Goal: Task Accomplishment & Management: Manage account settings

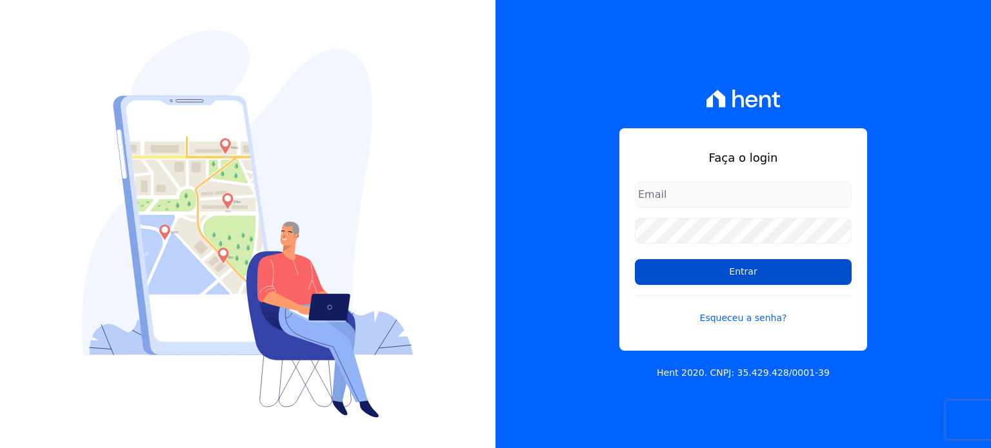
type input "[EMAIL_ADDRESS][DOMAIN_NAME]"
click at [715, 270] on input "Entrar" at bounding box center [743, 272] width 217 height 26
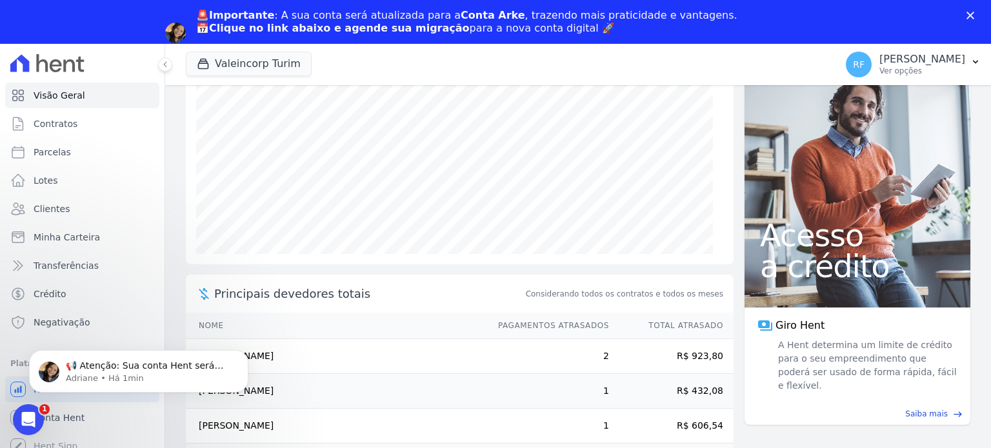
scroll to position [209, 0]
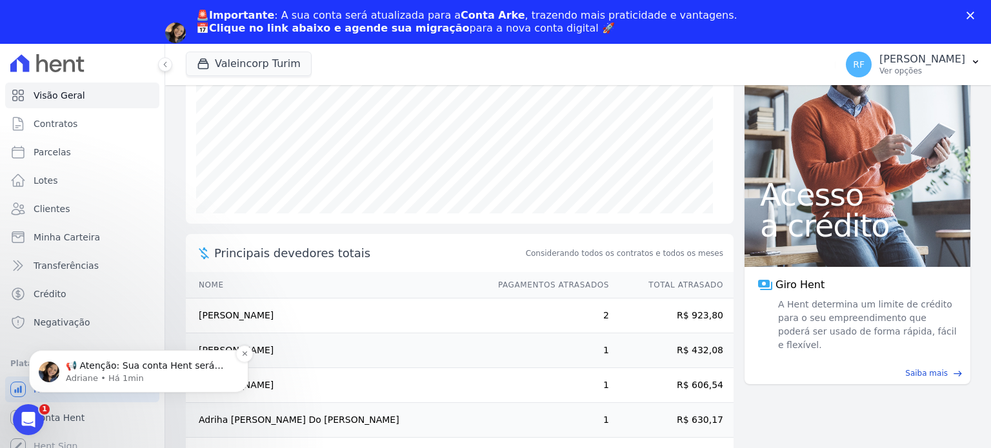
click at [150, 364] on p "📢 Atenção: Sua conta Hent será migrada para a Conta Arke! Estamos trazendo para…" at bounding box center [149, 366] width 166 height 13
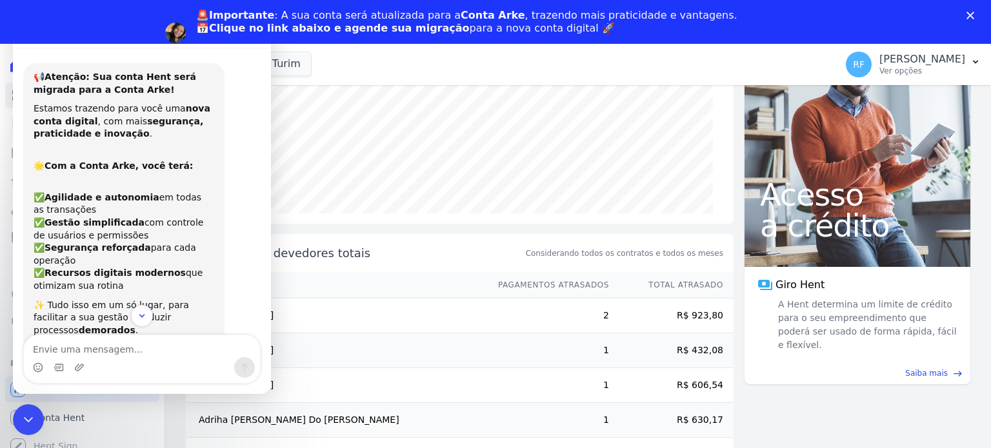
scroll to position [181, 0]
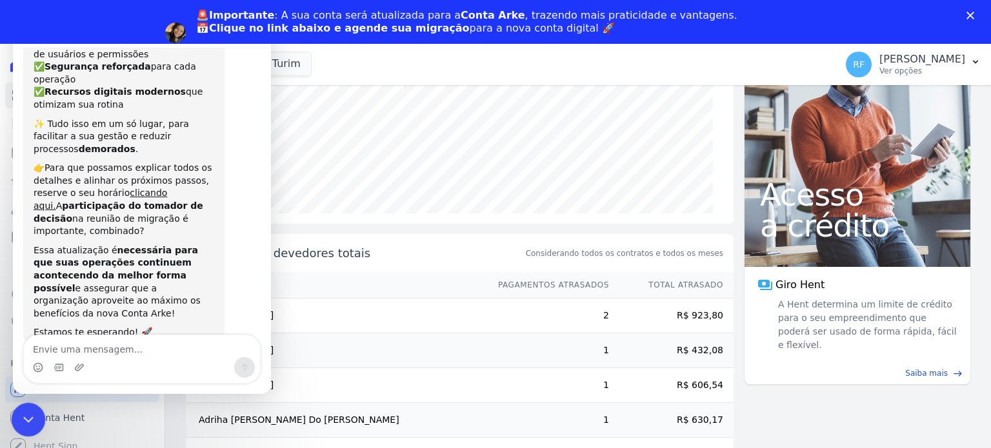
click at [21, 412] on icon "Encerramento do Messenger da Intercom" at bounding box center [26, 417] width 15 height 15
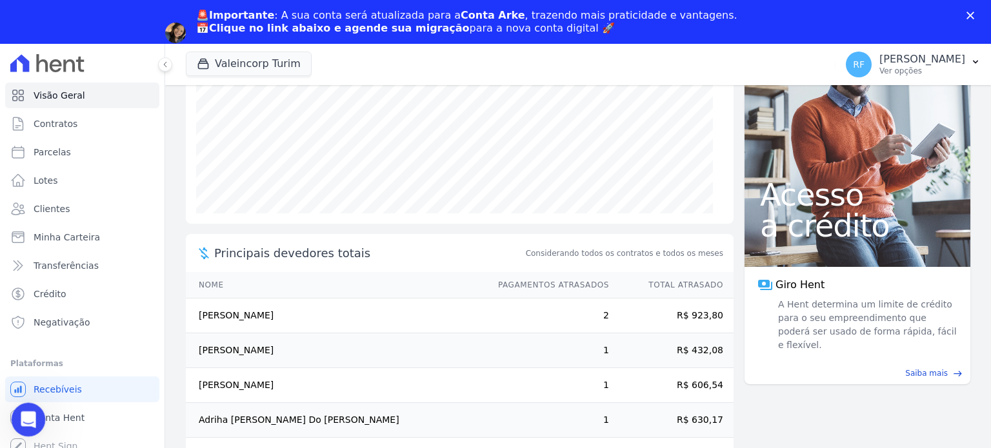
click at [21, 408] on div "Abertura do Messenger da Intercom" at bounding box center [26, 418] width 43 height 43
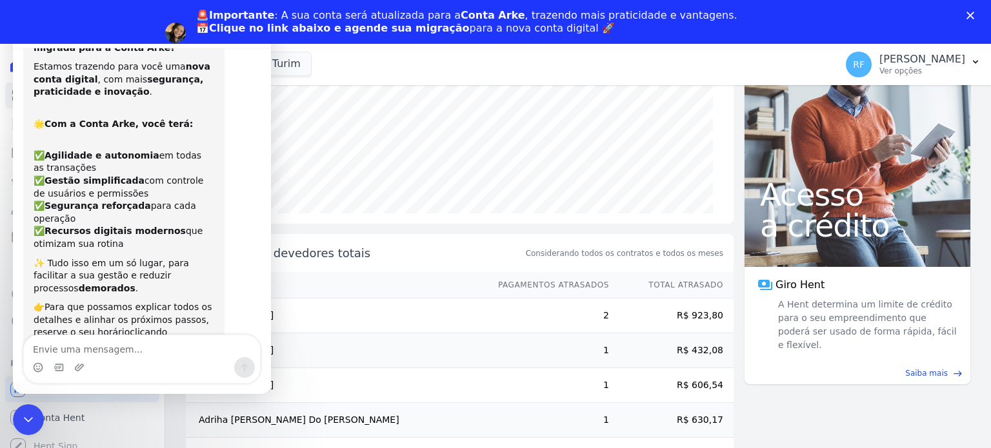
scroll to position [0, 0]
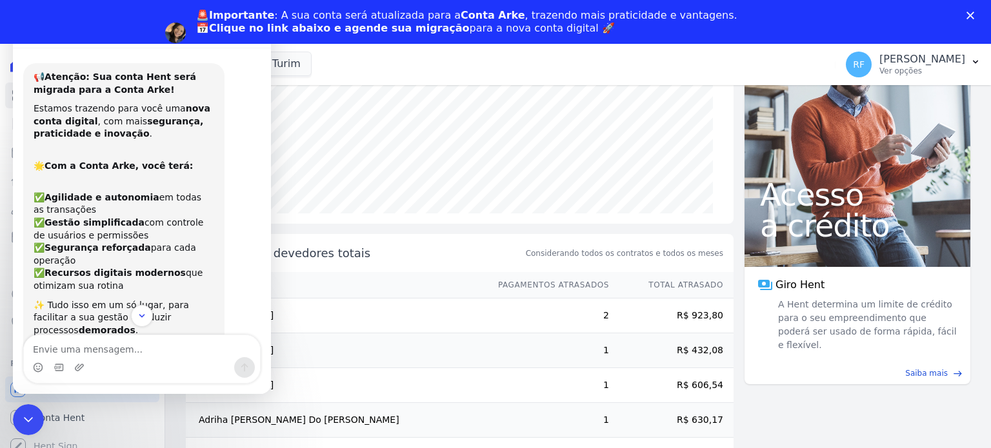
click at [588, 75] on div "Valeincorp Turim Você possui apenas um empreendimento Aplicar" at bounding box center [508, 64] width 644 height 43
click at [14, 412] on div "Encerramento do Messenger da Intercom" at bounding box center [26, 417] width 31 height 31
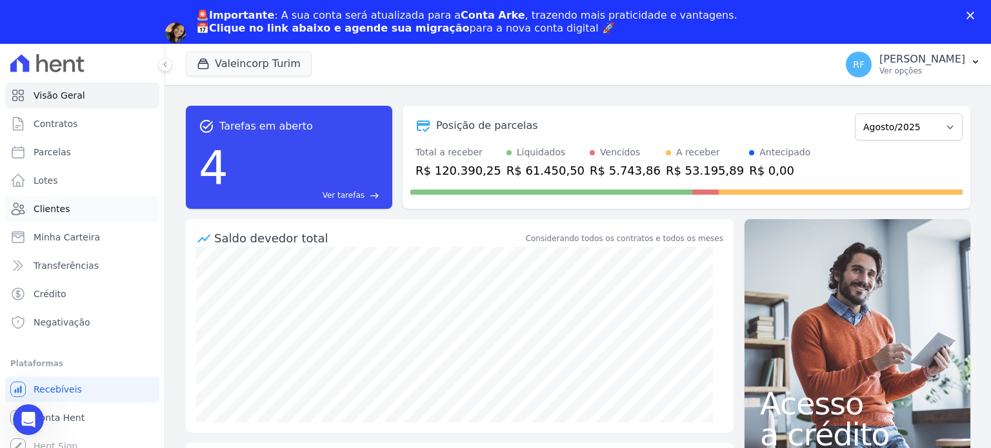
click at [57, 212] on span "Clientes" at bounding box center [52, 209] width 36 height 13
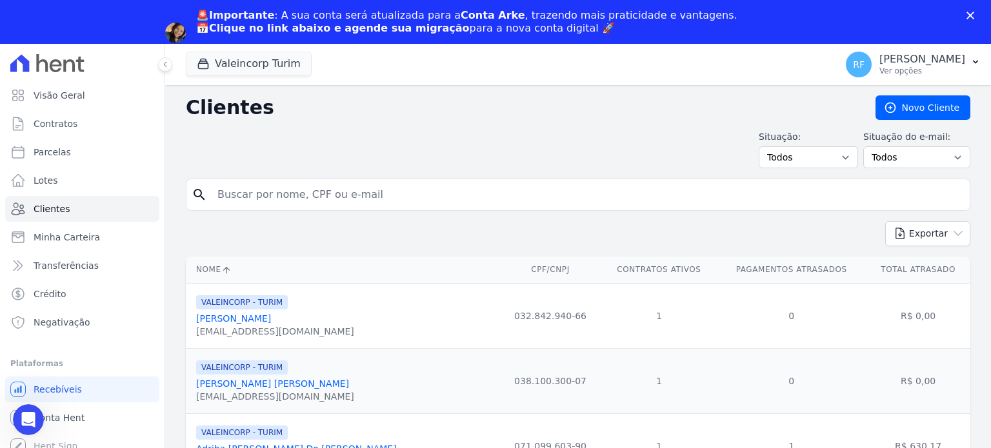
click at [351, 190] on input "search" at bounding box center [587, 195] width 755 height 26
type input "enyla"
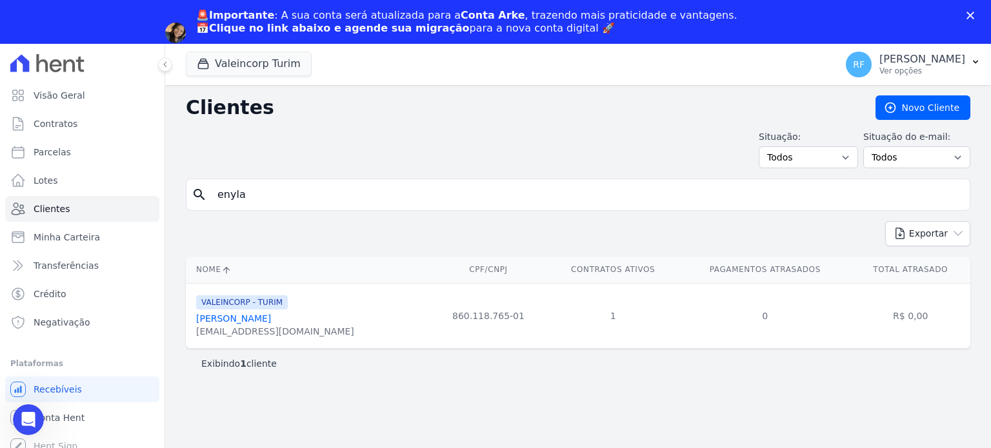
click at [265, 315] on link "[PERSON_NAME]" at bounding box center [233, 318] width 75 height 10
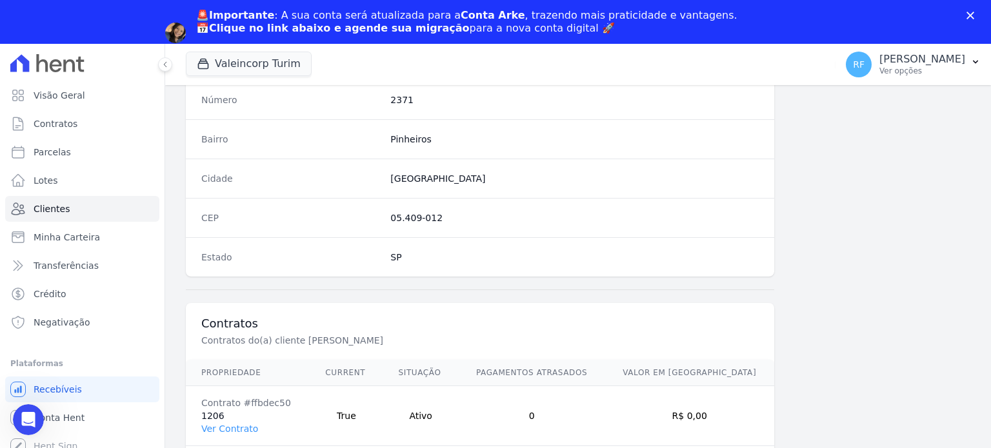
scroll to position [754, 0]
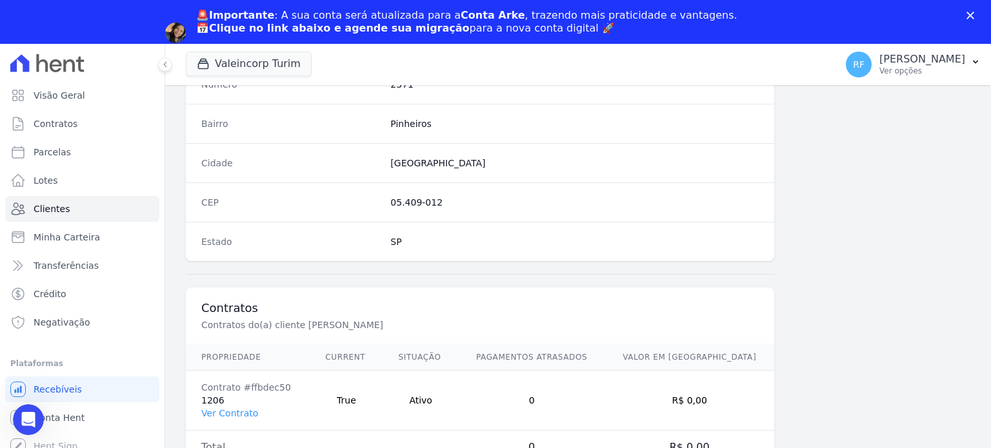
click at [207, 394] on td "Contrato #ffbdec50 1206 Ver Contrato" at bounding box center [248, 401] width 124 height 60
click at [207, 393] on td "Contrato #ffbdec50 1206 Ver Contrato" at bounding box center [248, 401] width 124 height 60
copy td "1206"
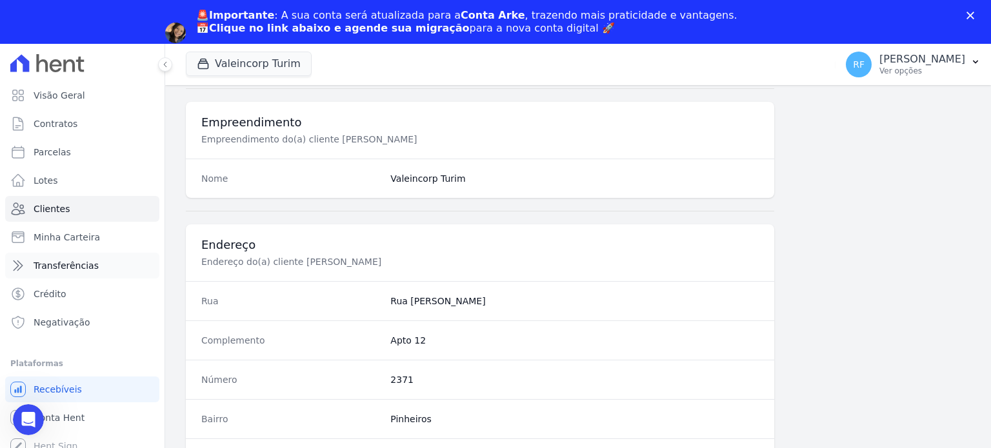
scroll to position [431, 0]
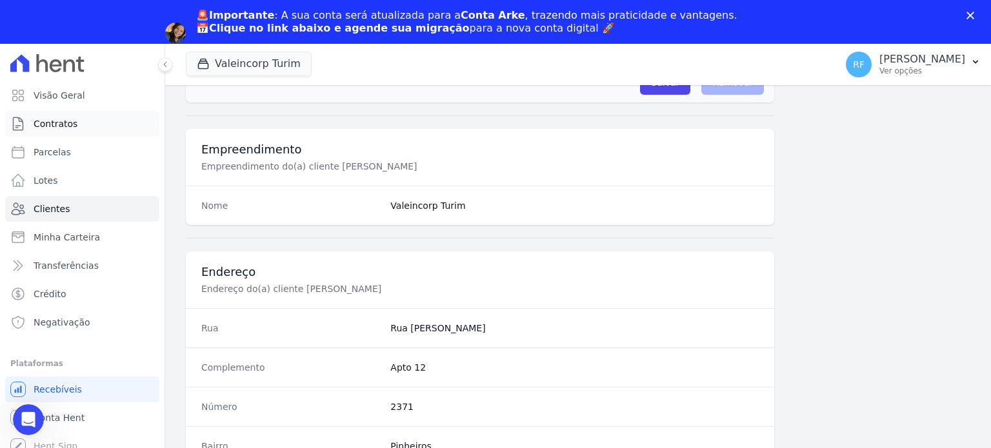
click at [65, 128] on span "Contratos" at bounding box center [56, 123] width 44 height 13
click at [65, 128] on ul "Visão Geral Contratos [GEOGRAPHIC_DATA] Lotes Clientes Minha Carteira Transferê…" at bounding box center [82, 209] width 154 height 253
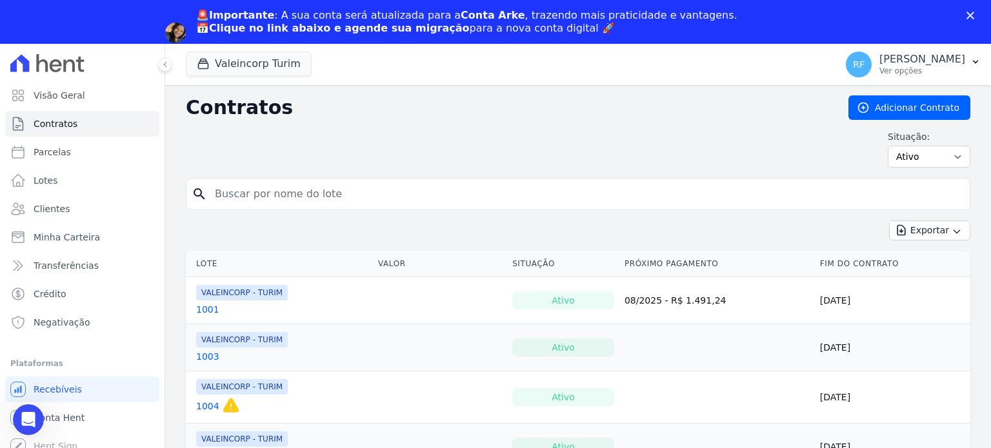
click at [292, 191] on input "search" at bounding box center [585, 194] width 757 height 26
paste input "1206"
type input "1206"
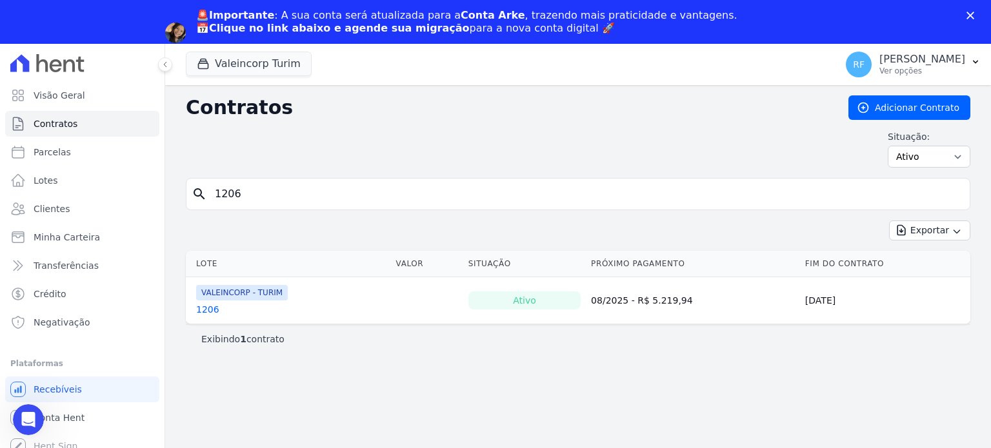
click at [204, 308] on link "1206" at bounding box center [207, 309] width 23 height 13
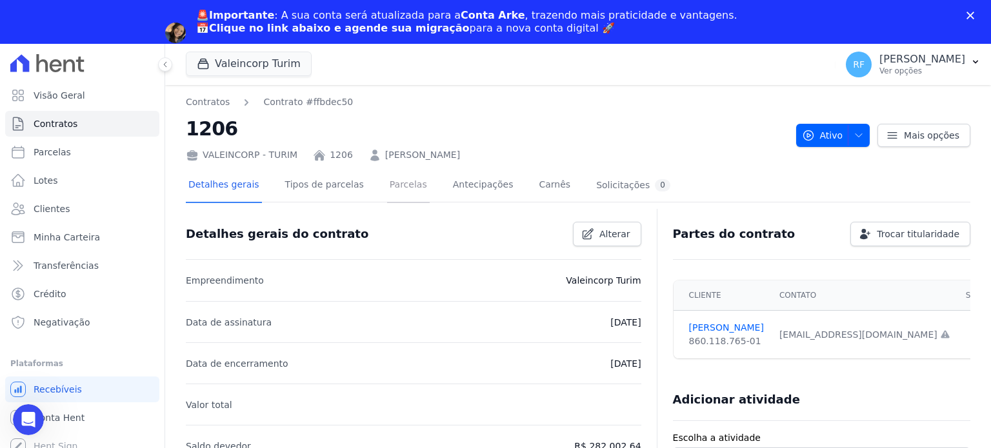
click at [393, 183] on link "Parcelas" at bounding box center [408, 186] width 43 height 34
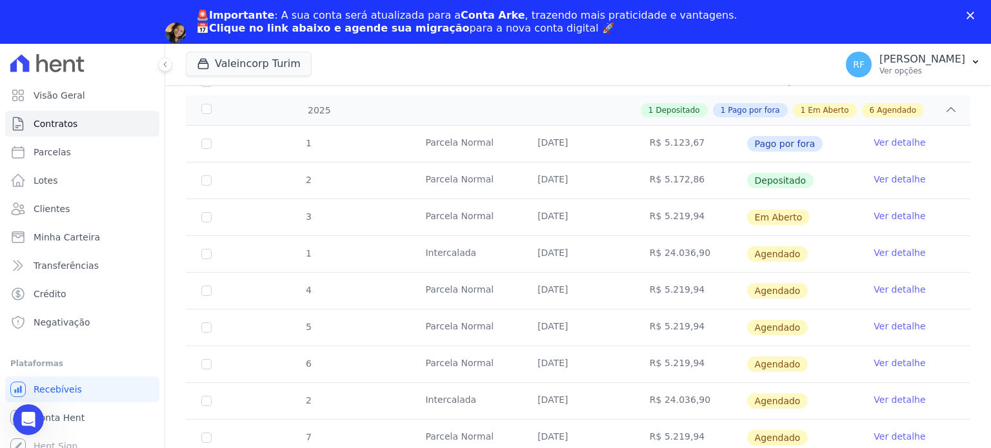
scroll to position [193, 0]
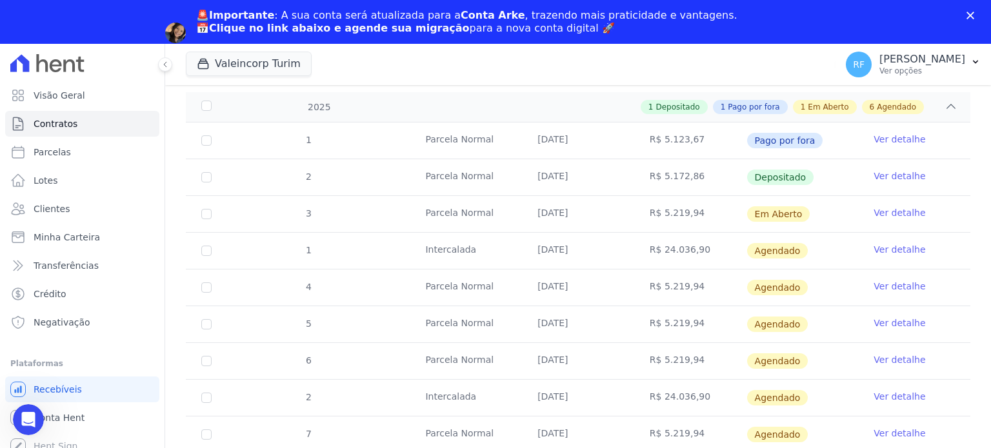
click at [887, 247] on link "Ver detalhe" at bounding box center [899, 249] width 52 height 13
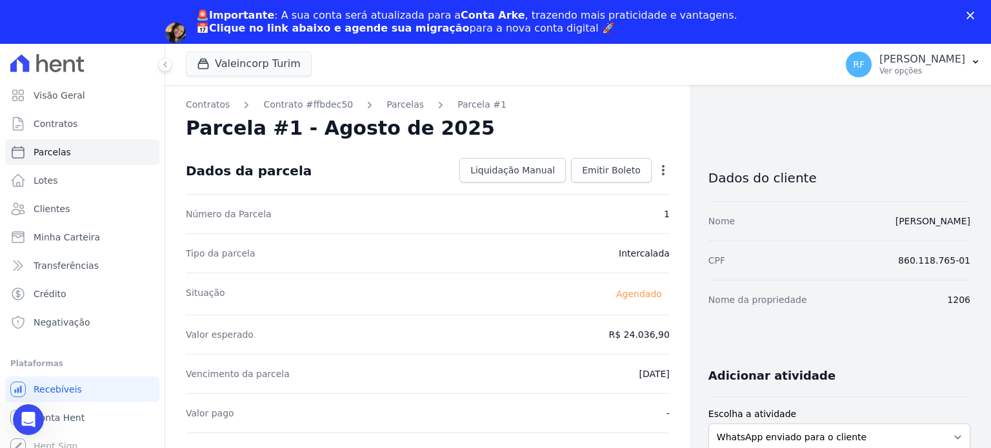
click at [659, 168] on icon "button" at bounding box center [663, 170] width 13 height 13
click at [574, 188] on link "Alterar" at bounding box center [608, 187] width 114 height 23
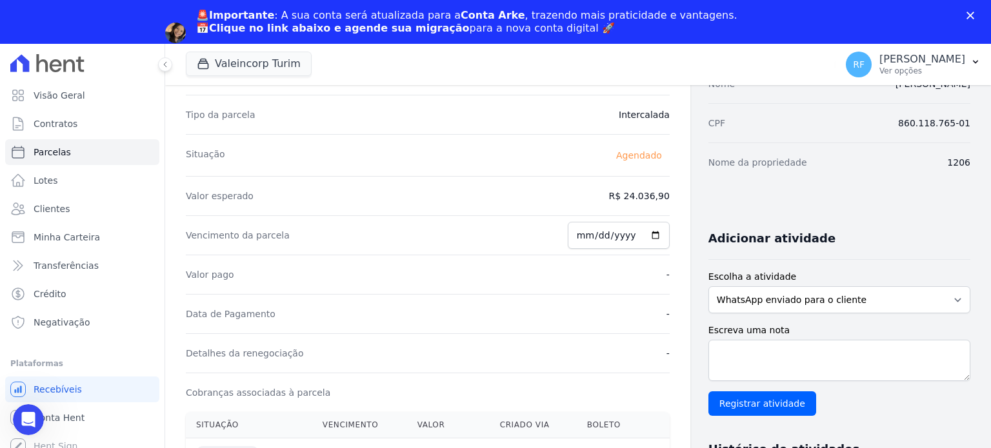
scroll to position [193, 0]
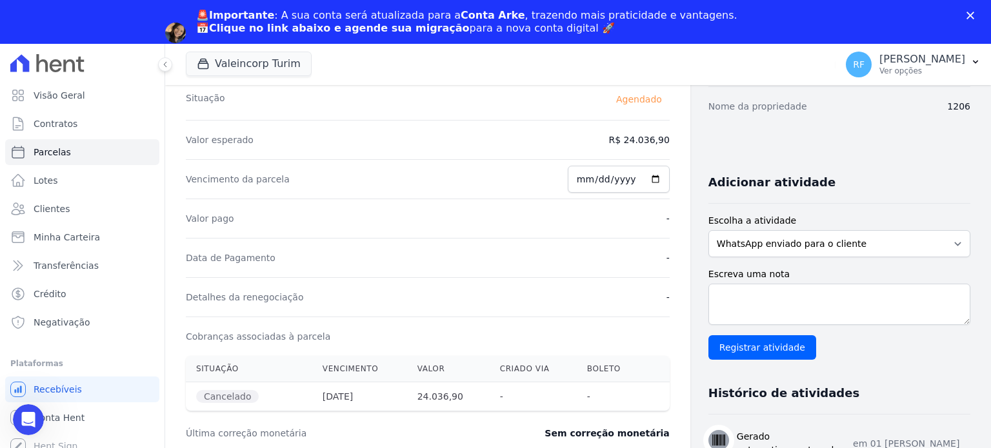
click at [640, 141] on dd "R$ 24.036,90" at bounding box center [639, 140] width 61 height 13
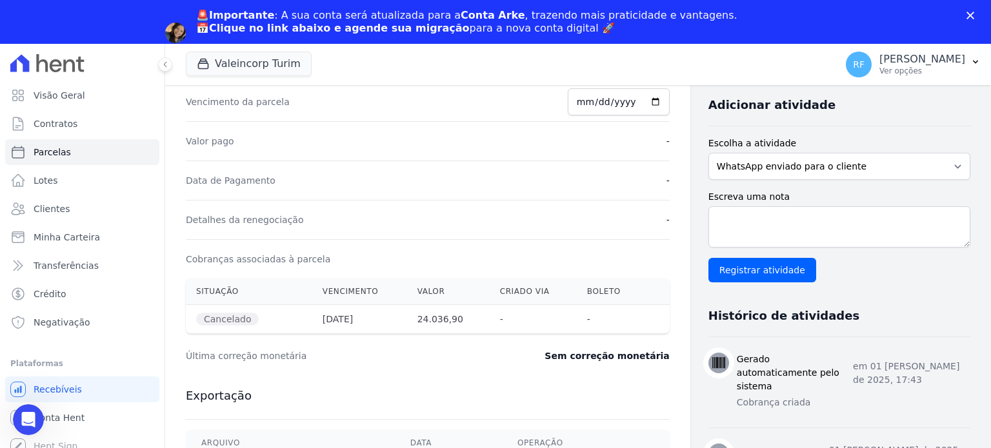
scroll to position [387, 0]
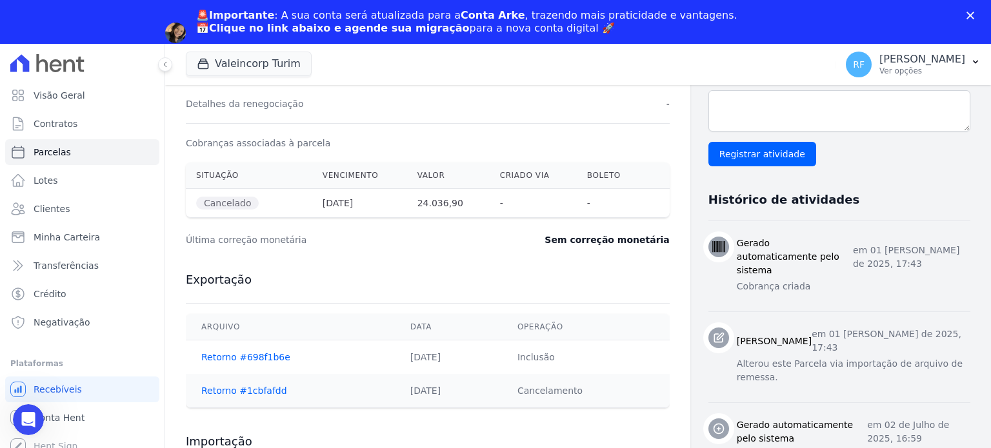
click at [439, 203] on th "24.036,90" at bounding box center [448, 203] width 83 height 29
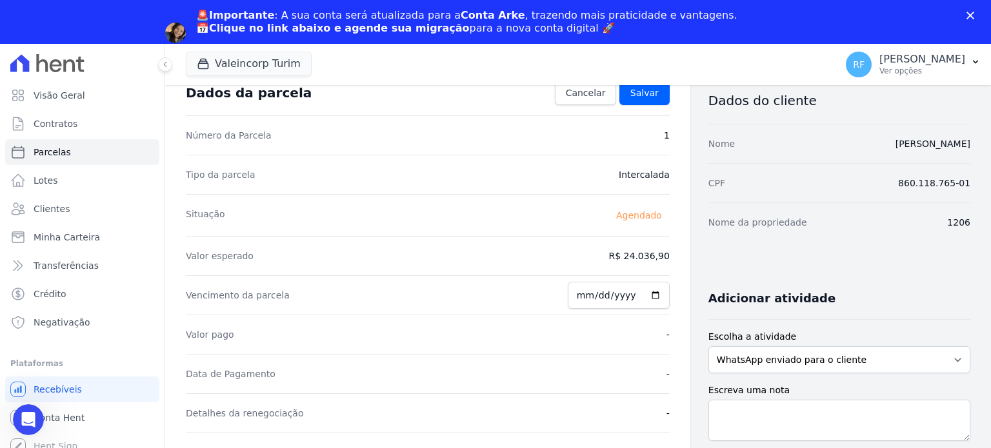
scroll to position [0, 0]
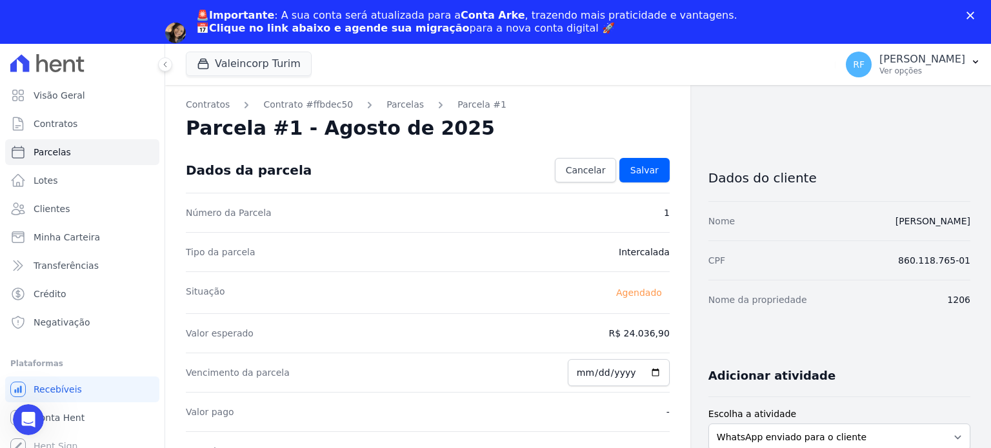
click at [554, 206] on div "Número da Parcela 1" at bounding box center [428, 212] width 484 height 39
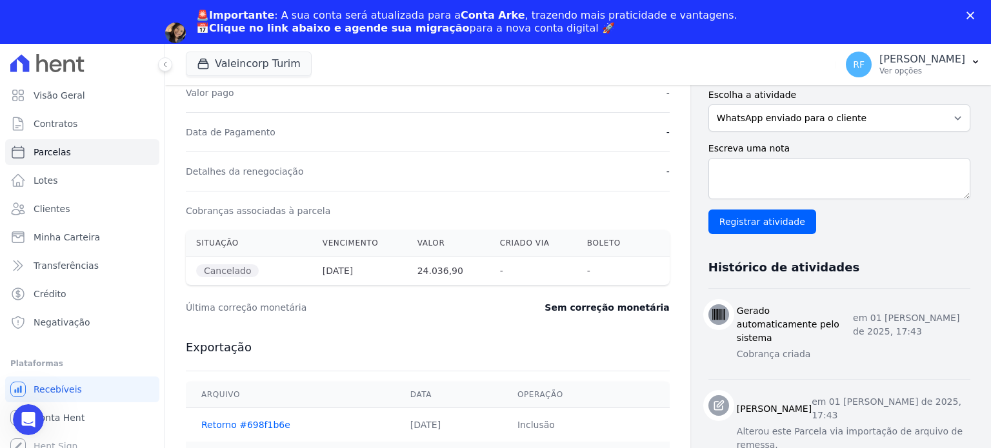
scroll to position [322, 0]
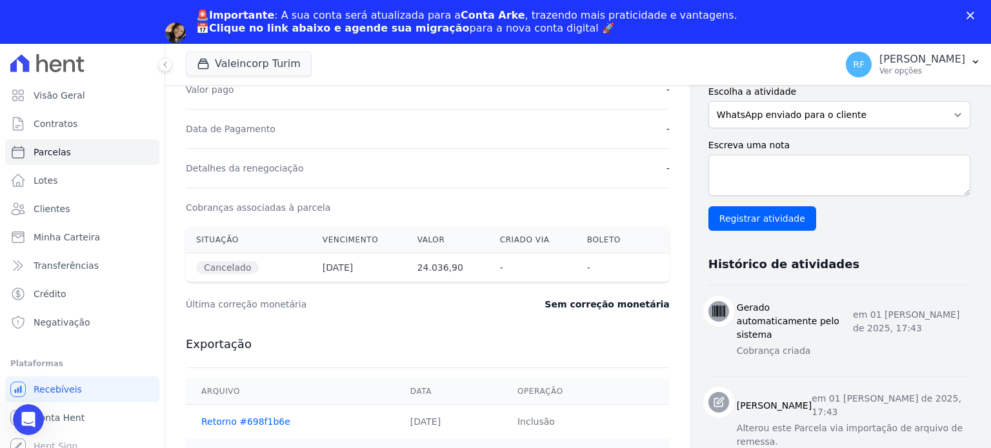
click at [346, 268] on th "[DATE]" at bounding box center [359, 267] width 95 height 29
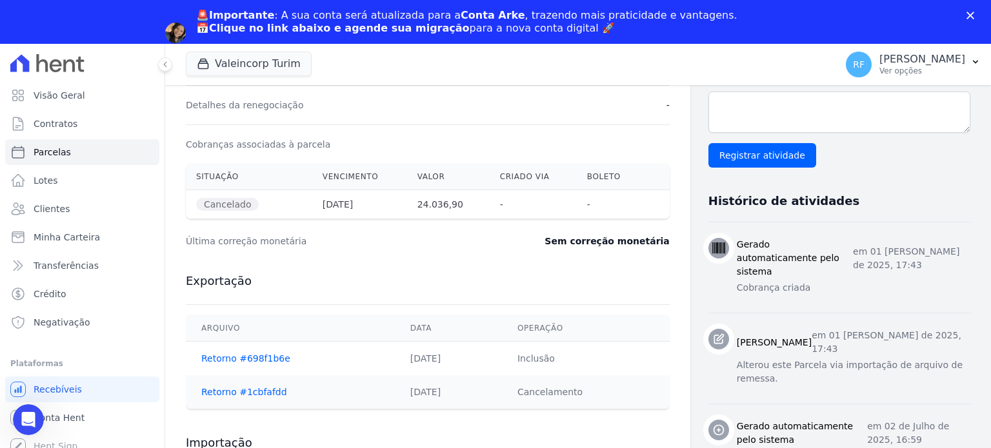
scroll to position [0, 0]
